Goal: Transaction & Acquisition: Purchase product/service

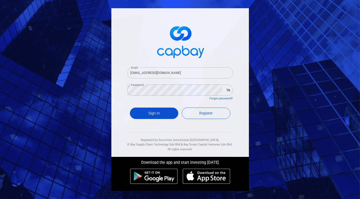
click at [152, 110] on button "Sign In" at bounding box center [154, 112] width 49 height 11
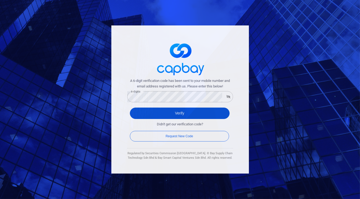
click at [177, 113] on button "Verify" at bounding box center [180, 112] width 100 height 11
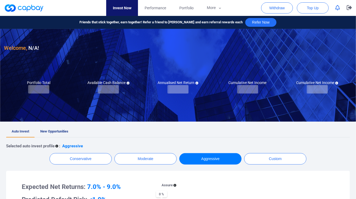
checkbox input "true"
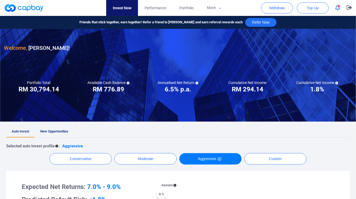
click at [60, 128] on link "New Opportunities" at bounding box center [54, 132] width 39 height 12
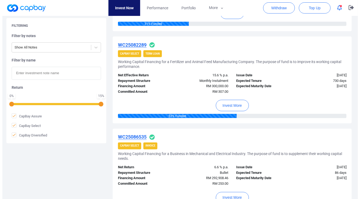
scroll to position [265, 0]
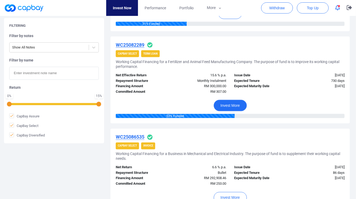
click at [242, 110] on button "Invest More" at bounding box center [229, 105] width 33 height 11
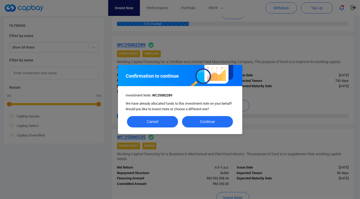
click at [219, 119] on button "Continue" at bounding box center [207, 121] width 51 height 11
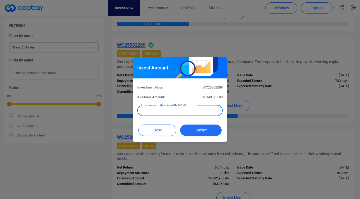
drag, startPoint x: 181, startPoint y: 111, endPoint x: 131, endPoint y: 114, distance: 50.4
click at [131, 114] on div "Invest Amount Investment Note: WC25082289 Available Amount: RM 143,837.00 Inves…" at bounding box center [180, 99] width 360 height 199
click at [157, 110] on input "RM 500" at bounding box center [179, 110] width 85 height 11
type input "RM 500"
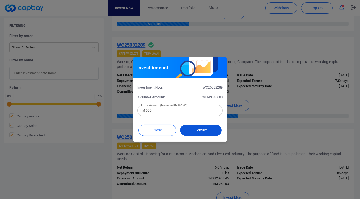
click at [186, 127] on button "Confirm" at bounding box center [201, 129] width 42 height 11
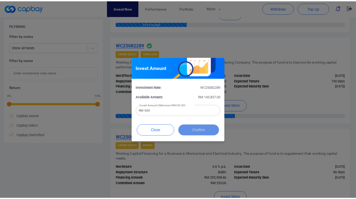
scroll to position [239, 0]
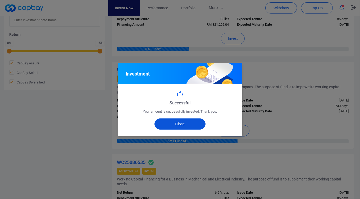
click at [188, 128] on button "Close" at bounding box center [179, 123] width 51 height 11
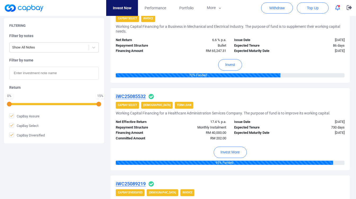
scroll to position [470, 0]
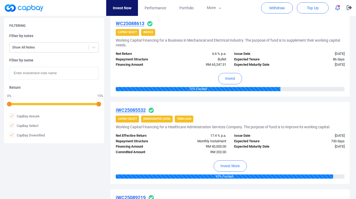
click at [340, 10] on button "button" at bounding box center [337, 8] width 10 height 8
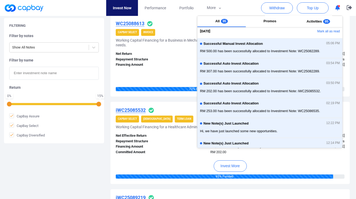
scroll to position [0, 0]
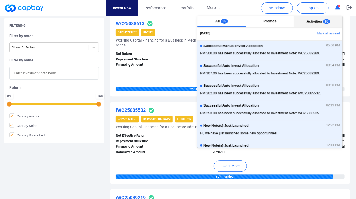
click at [302, 21] on button "Activities 95" at bounding box center [318, 21] width 48 height 11
click at [232, 25] on button "All 95" at bounding box center [221, 21] width 48 height 11
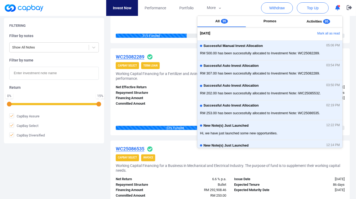
scroll to position [235, 0]
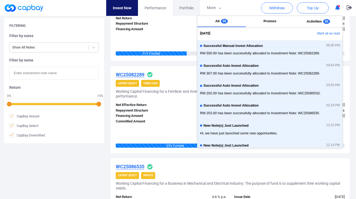
click at [177, 12] on link "Portfolio" at bounding box center [186, 8] width 28 height 16
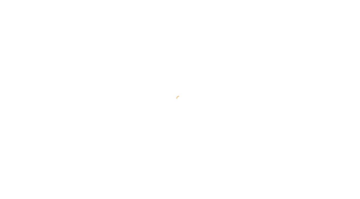
click at [183, 9] on div at bounding box center [180, 99] width 360 height 199
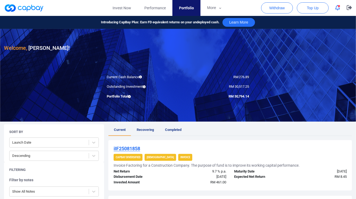
scroll to position [29, 0]
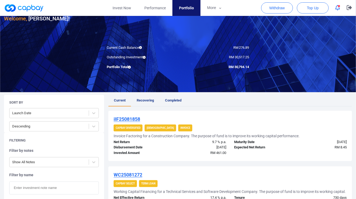
click at [188, 101] on ul "Current Recovering Completed" at bounding box center [229, 101] width 243 height 12
click at [175, 99] on span "Completed" at bounding box center [173, 100] width 16 height 4
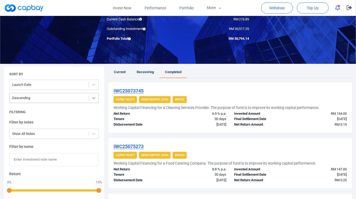
scroll to position [59, 0]
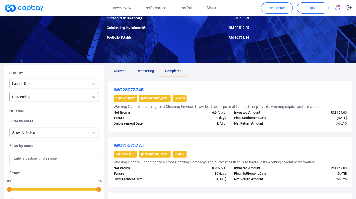
click at [89, 96] on div at bounding box center [94, 97] width 10 height 10
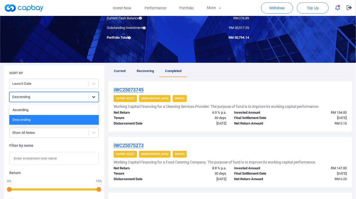
click at [89, 96] on div at bounding box center [94, 97] width 10 height 10
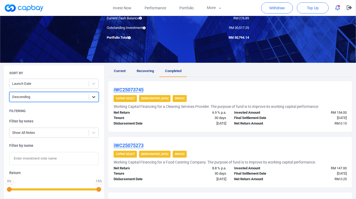
click at [89, 96] on div at bounding box center [94, 97] width 10 height 10
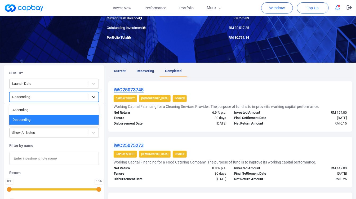
click at [89, 96] on div at bounding box center [94, 97] width 10 height 10
click at [82, 120] on div "Descending" at bounding box center [53, 120] width 89 height 10
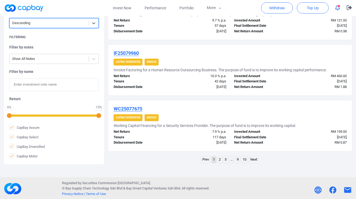
click at [222, 158] on link "2" at bounding box center [219, 159] width 4 height 7
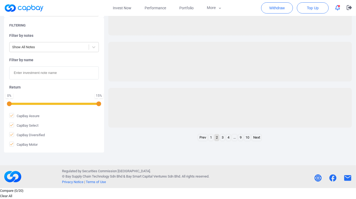
scroll to position [133, 0]
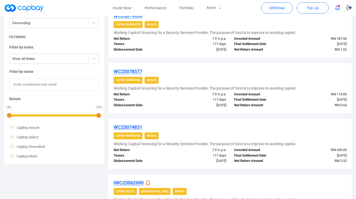
click at [212, 150] on div "7.9 % p.a." at bounding box center [200, 150] width 60 height 6
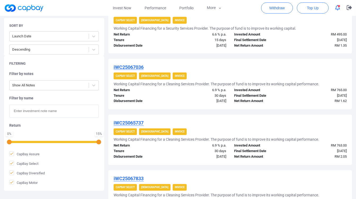
scroll to position [280, 0]
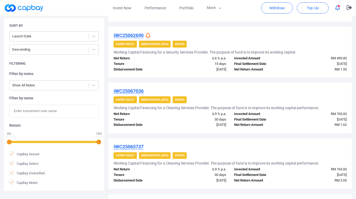
click at [151, 36] on div at bounding box center [148, 36] width 6 height 6
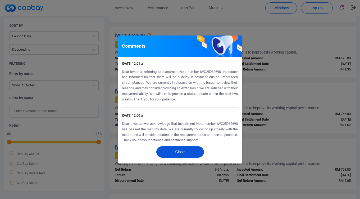
click at [181, 153] on button "Close" at bounding box center [180, 151] width 48 height 11
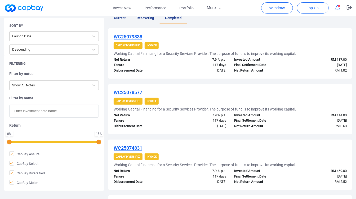
scroll to position [15, 0]
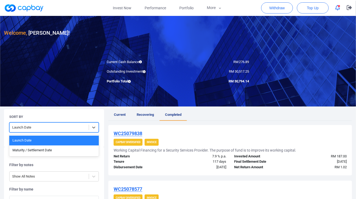
drag, startPoint x: 74, startPoint y: 126, endPoint x: 66, endPoint y: 139, distance: 14.6
click at [74, 126] on div at bounding box center [49, 127] width 74 height 7
click at [62, 148] on div "Maturity / Settlement Date" at bounding box center [53, 150] width 89 height 10
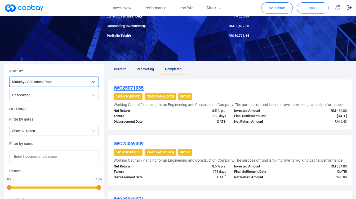
scroll to position [0, 0]
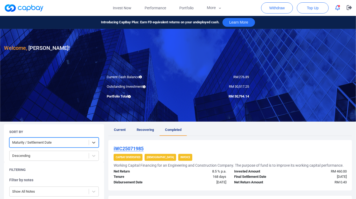
click at [120, 129] on span "Current" at bounding box center [120, 129] width 12 height 4
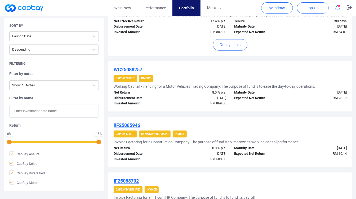
scroll to position [59, 0]
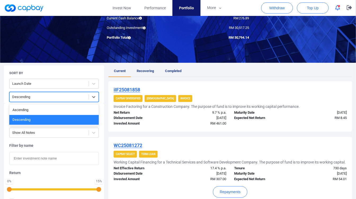
click at [88, 100] on div "Descending" at bounding box center [49, 97] width 79 height 9
click at [81, 107] on div "Ascending" at bounding box center [53, 110] width 89 height 10
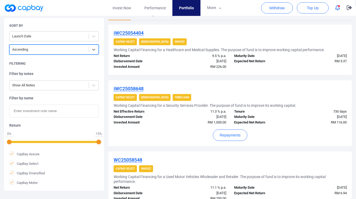
scroll to position [90, 0]
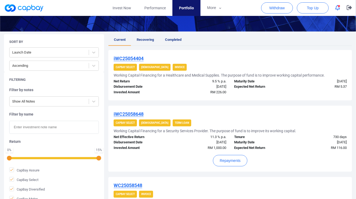
click at [62, 45] on div "Sort By Launch Date Ascending" at bounding box center [54, 53] width 100 height 38
click at [63, 52] on div at bounding box center [49, 52] width 74 height 7
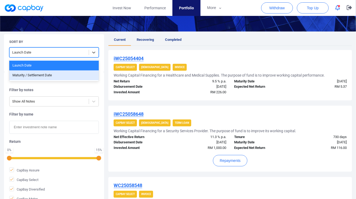
click at [50, 73] on div "Maturity / Settlement Date" at bounding box center [53, 75] width 89 height 10
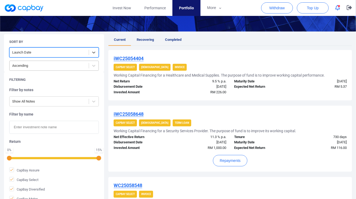
click at [60, 61] on div "Ascending" at bounding box center [53, 66] width 89 height 10
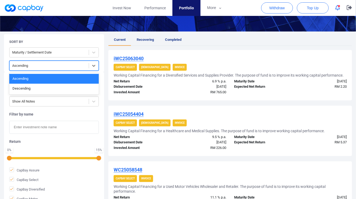
click at [80, 42] on div "Sort By" at bounding box center [53, 41] width 89 height 5
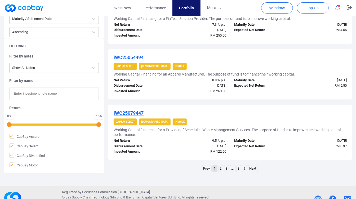
scroll to position [549, 0]
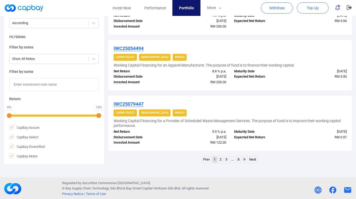
click at [219, 161] on link "2" at bounding box center [220, 159] width 4 height 7
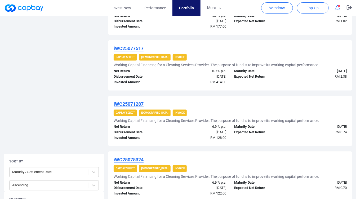
scroll to position [540, 0]
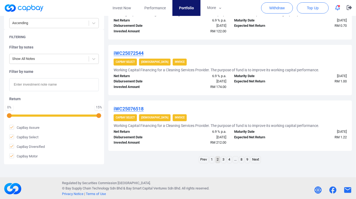
click at [222, 161] on link "3" at bounding box center [223, 159] width 4 height 7
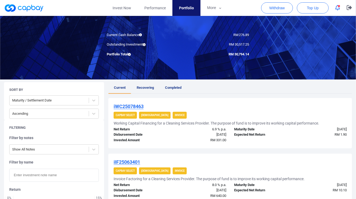
scroll to position [59, 0]
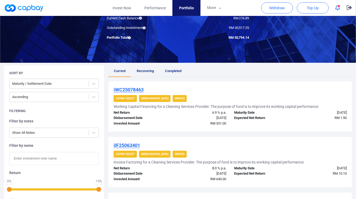
click at [153, 70] on span "Recovering" at bounding box center [144, 71] width 17 height 4
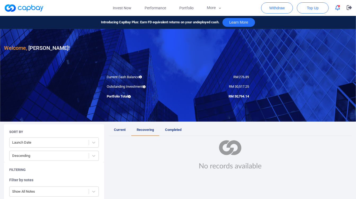
click at [125, 126] on link "Current" at bounding box center [119, 130] width 23 height 12
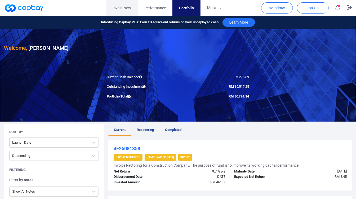
click at [114, 7] on link "Invest Now" at bounding box center [122, 8] width 32 height 16
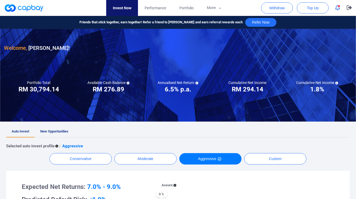
click at [196, 81] on icon at bounding box center [196, 82] width 3 height 3
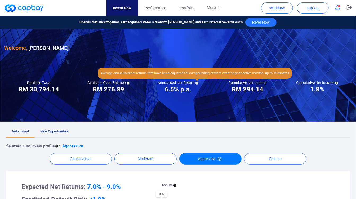
click at [196, 81] on icon at bounding box center [196, 82] width 3 height 3
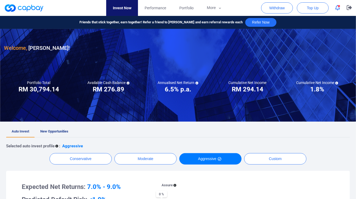
click at [240, 97] on div at bounding box center [178, 75] width 356 height 93
click at [187, 9] on span "Portfolio" at bounding box center [186, 8] width 14 height 6
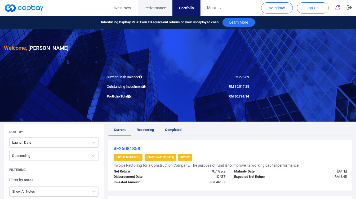
click at [156, 6] on span "Performance" at bounding box center [154, 8] width 21 height 6
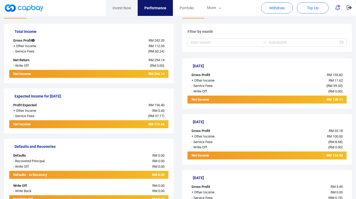
scroll to position [47, 0]
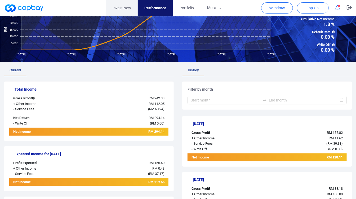
click at [117, 6] on link "Invest Now" at bounding box center [122, 8] width 32 height 16
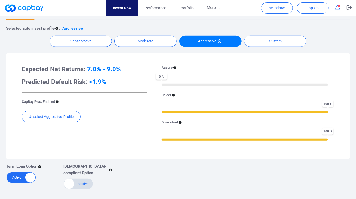
scroll to position [176, 0]
